Goal: Task Accomplishment & Management: Use online tool/utility

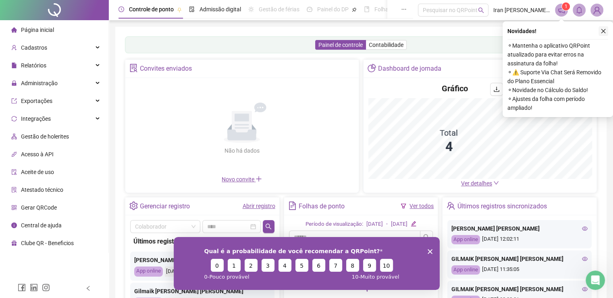
click at [605, 28] on icon "close" at bounding box center [604, 31] width 6 height 6
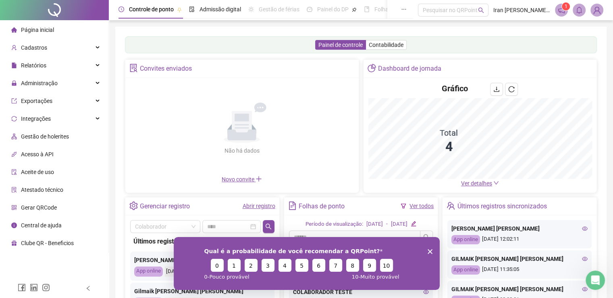
click at [427, 250] on div "Qual é a probabilidade de você recomendar a QRPoint? 0 1 2 3 4 5 6 7 8 9 10 0 -…" at bounding box center [306, 262] width 266 height 53
click at [431, 251] on icon "Encerrar pesquisa" at bounding box center [429, 250] width 5 height 5
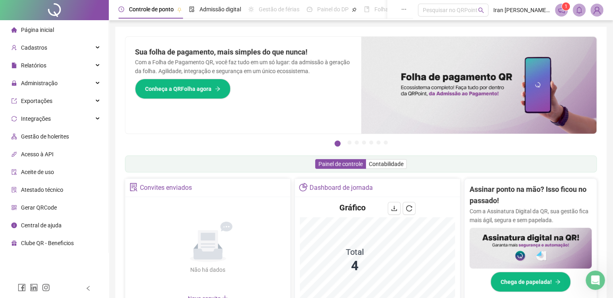
click at [437, 167] on div "Painel de controle Contabilidade" at bounding box center [361, 163] width 472 height 17
click at [43, 100] on span "Exportações" at bounding box center [36, 101] width 31 height 6
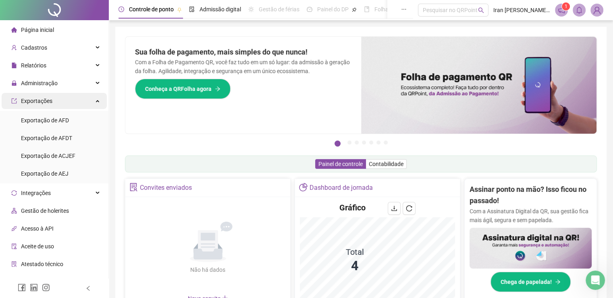
click at [43, 100] on span "Exportações" at bounding box center [36, 101] width 31 height 6
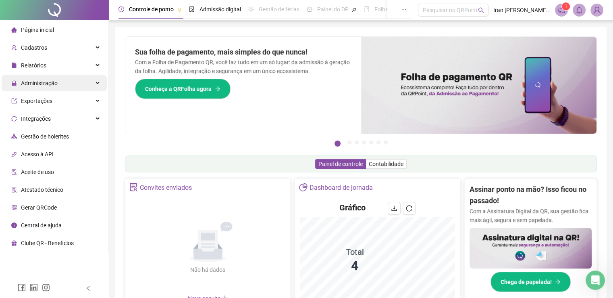
click at [39, 80] on span "Administração" at bounding box center [39, 83] width 37 height 6
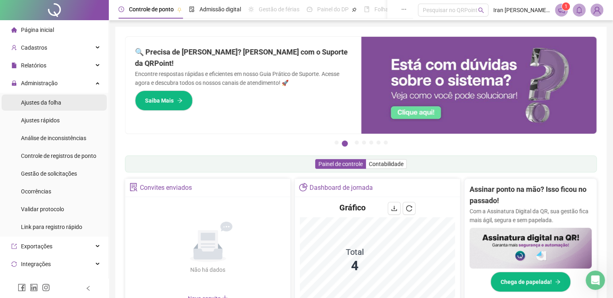
click at [47, 102] on span "Ajustes da folha" at bounding box center [41, 102] width 40 height 6
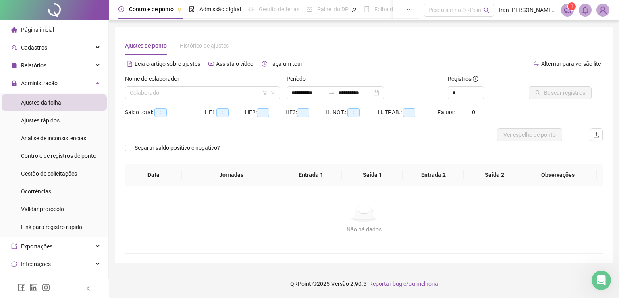
type input "**********"
click at [235, 88] on input "search" at bounding box center [199, 93] width 138 height 12
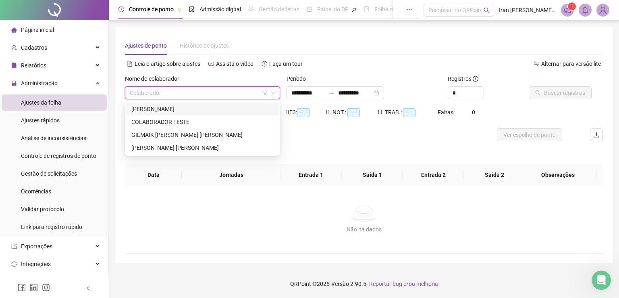
click at [173, 112] on div "[PERSON_NAME]" at bounding box center [202, 108] width 142 height 9
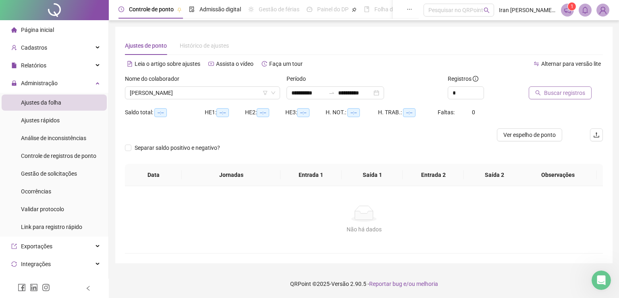
click at [570, 97] on button "Buscar registros" at bounding box center [560, 92] width 63 height 13
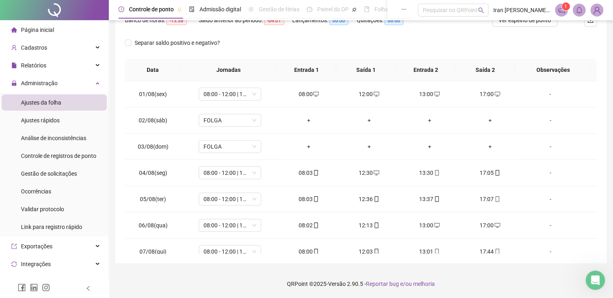
click at [388, 43] on div "Separar saldo positivo e negativo?" at bounding box center [361, 47] width 472 height 23
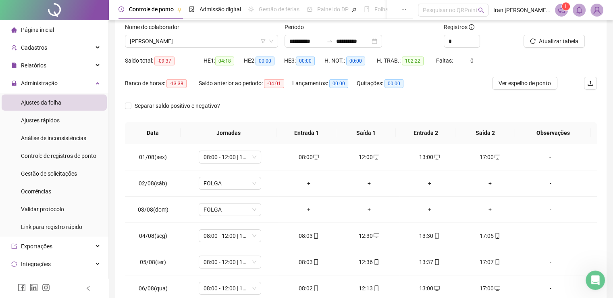
scroll to position [34, 0]
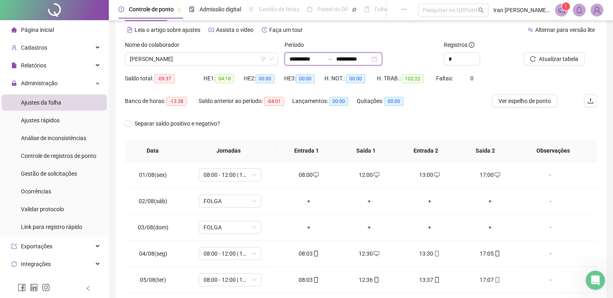
click at [362, 62] on input "**********" at bounding box center [353, 58] width 34 height 9
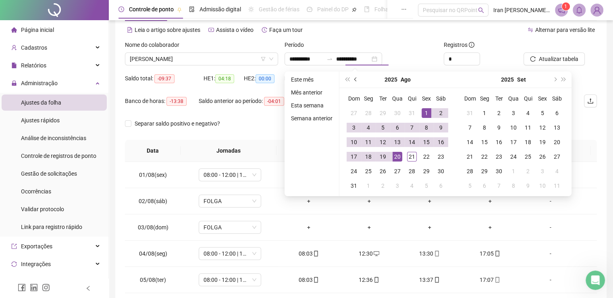
click at [356, 82] on button "prev-year" at bounding box center [356, 79] width 9 height 16
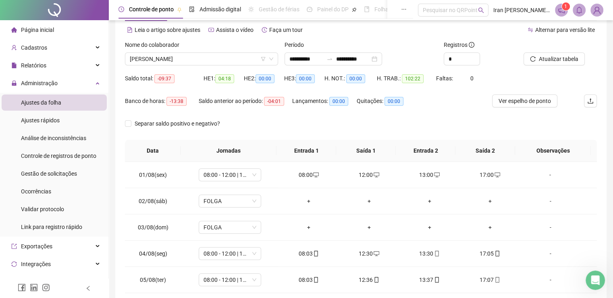
click at [407, 40] on div "Período" at bounding box center [361, 46] width 153 height 12
